Goal: Navigation & Orientation: Find specific page/section

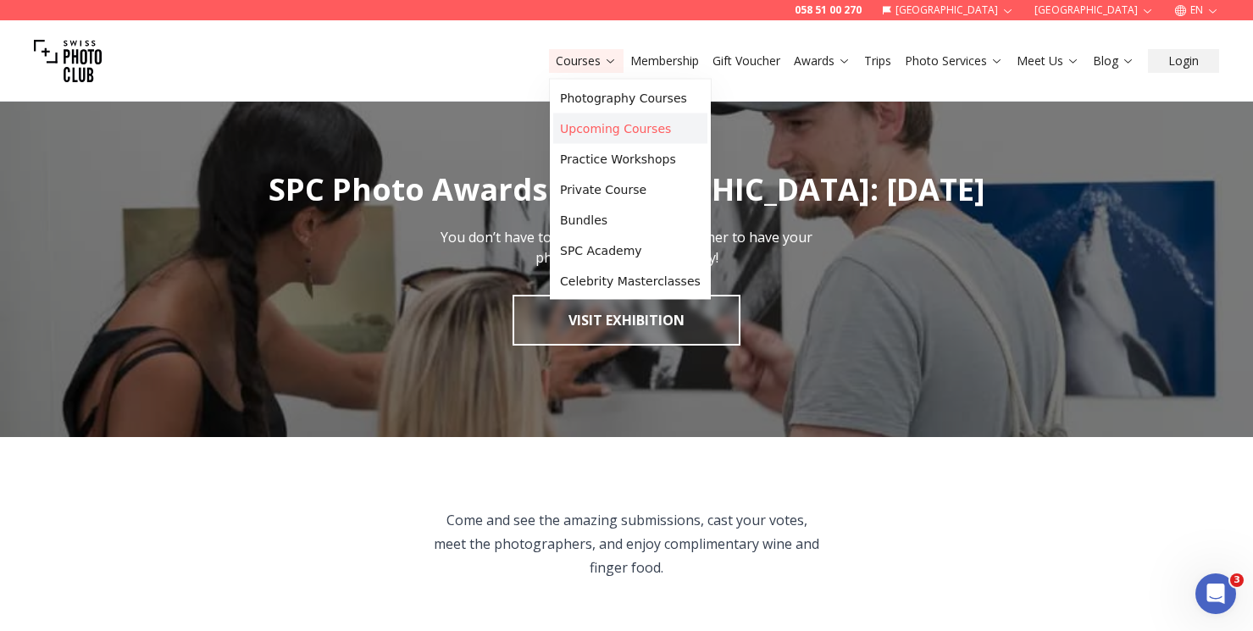
click at [585, 132] on link "Upcoming Courses" at bounding box center [630, 129] width 154 height 31
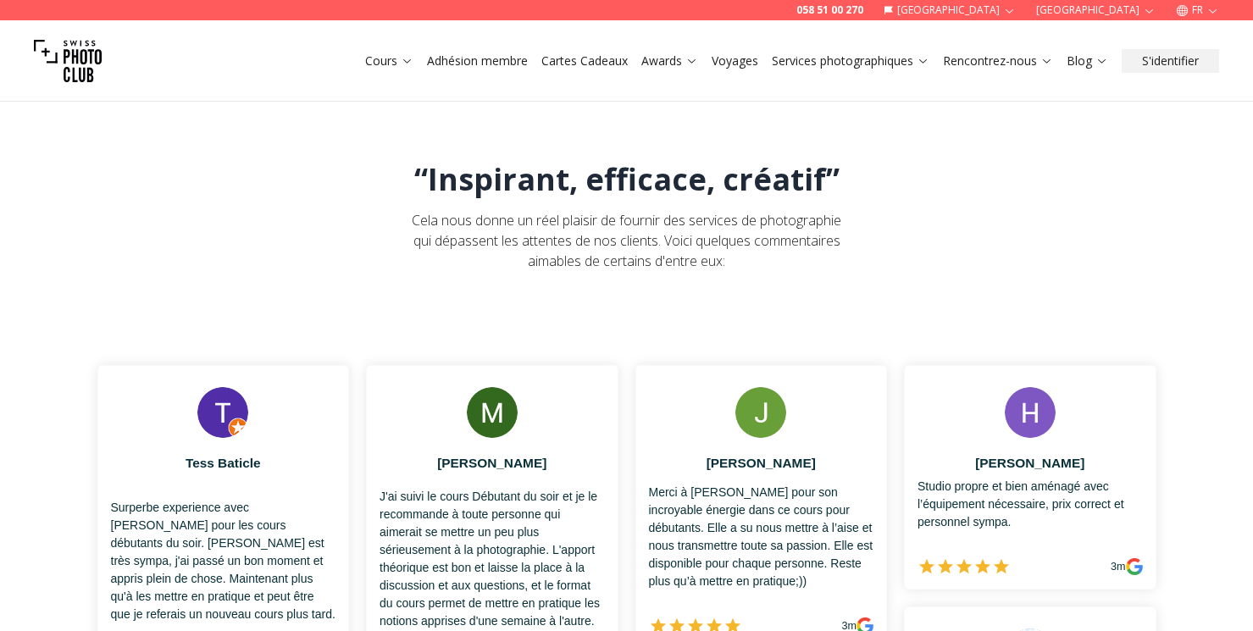
click at [1199, 7] on button "FR" at bounding box center [1198, 10] width 57 height 20
click at [1200, 86] on link "en" at bounding box center [1198, 78] width 35 height 20
